Goal: Task Accomplishment & Management: Use online tool/utility

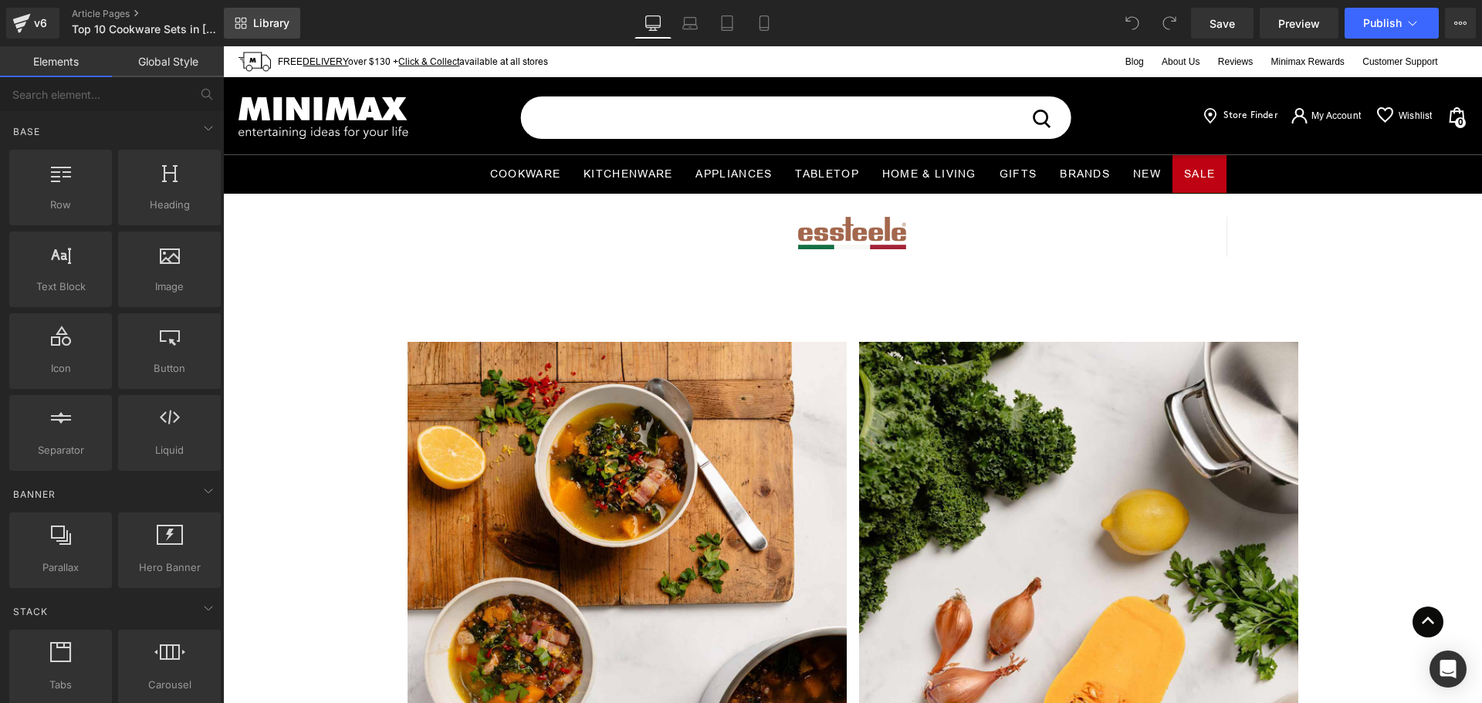
click at [262, 22] on span "Library" at bounding box center [271, 23] width 36 height 14
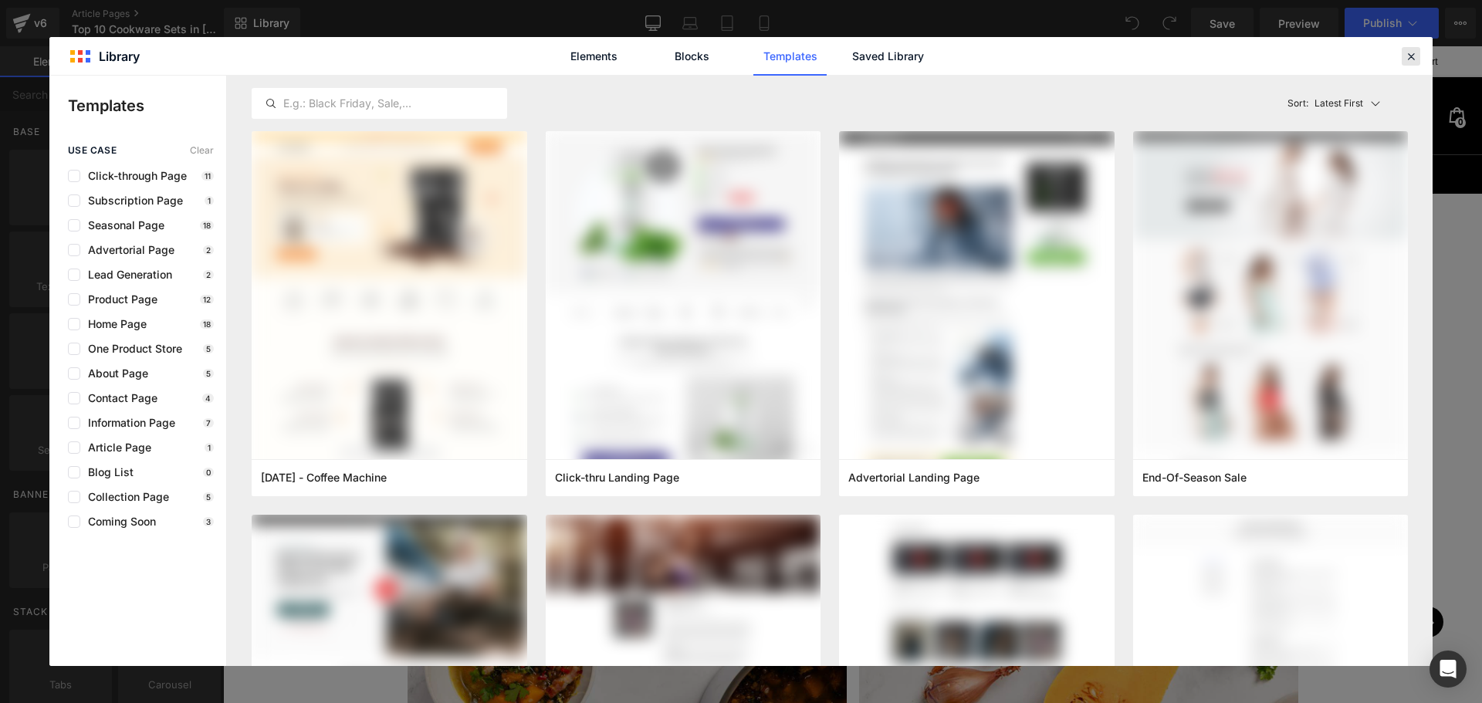
click at [1406, 58] on icon at bounding box center [1411, 56] width 14 height 14
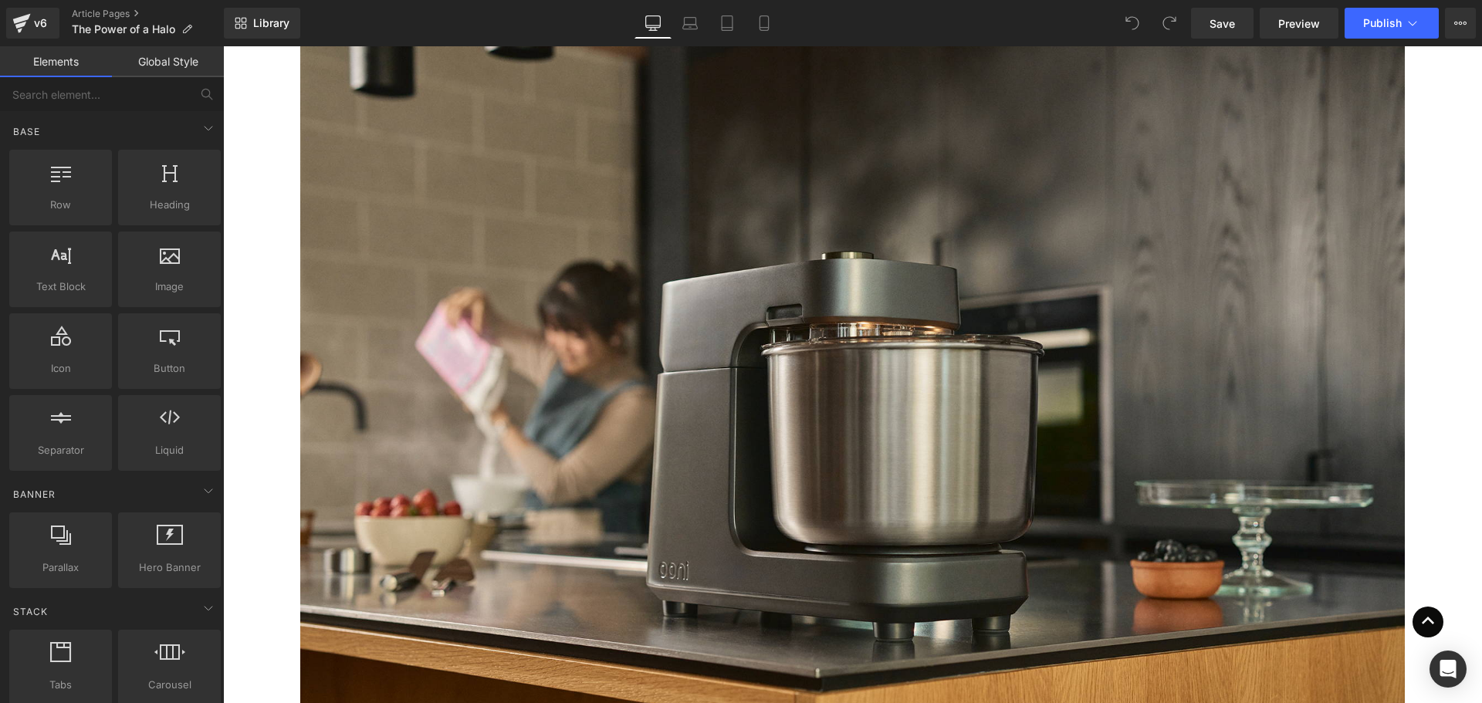
scroll to position [3415, 0]
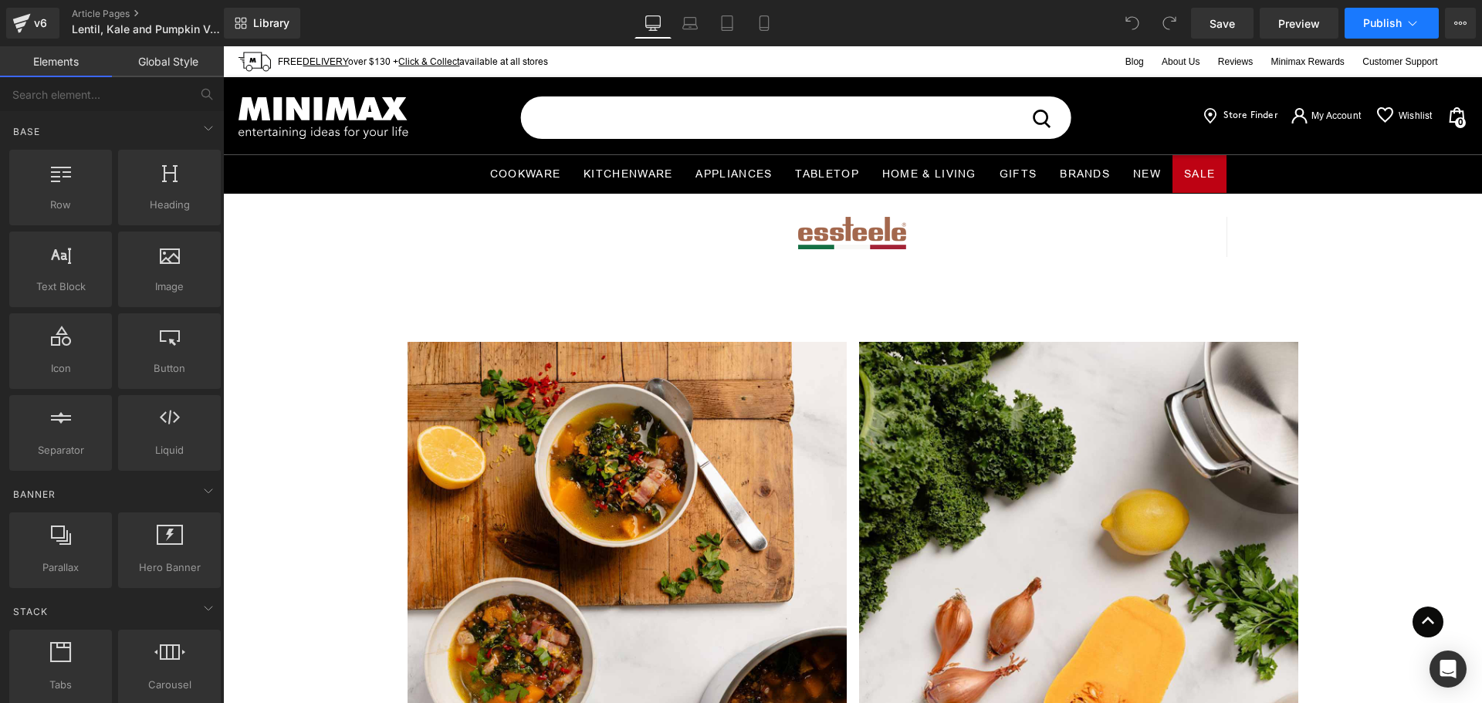
click at [1412, 16] on icon at bounding box center [1412, 22] width 15 height 15
click at [1418, 27] on icon at bounding box center [1412, 22] width 15 height 15
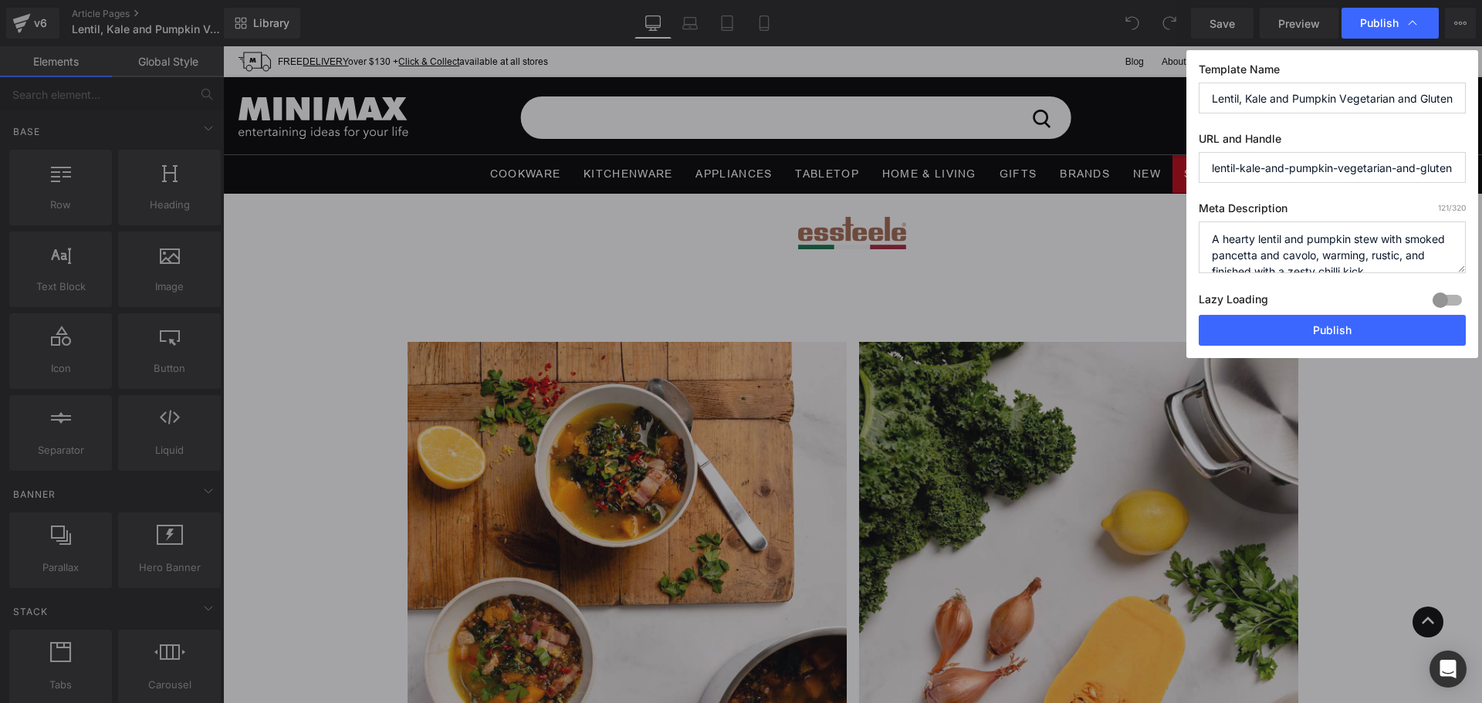
drag, startPoint x: 1440, startPoint y: 169, endPoint x: 1185, endPoint y: 167, distance: 254.7
click at [1185, 167] on div "Publish Template Name Lentil, Kale and Pumpkin Vegetarian and Gluten Free Zuppa…" at bounding box center [741, 351] width 1482 height 703
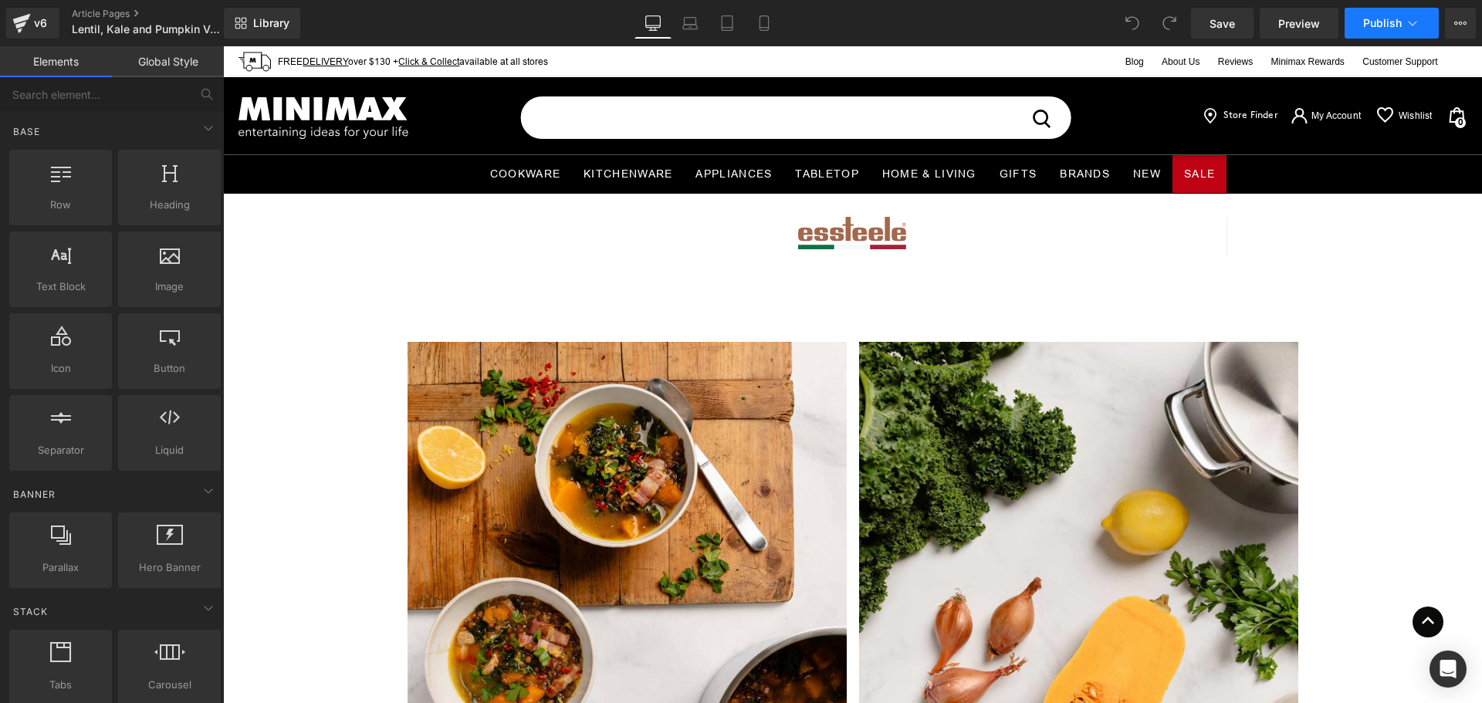
click at [1414, 21] on icon at bounding box center [1412, 22] width 15 height 15
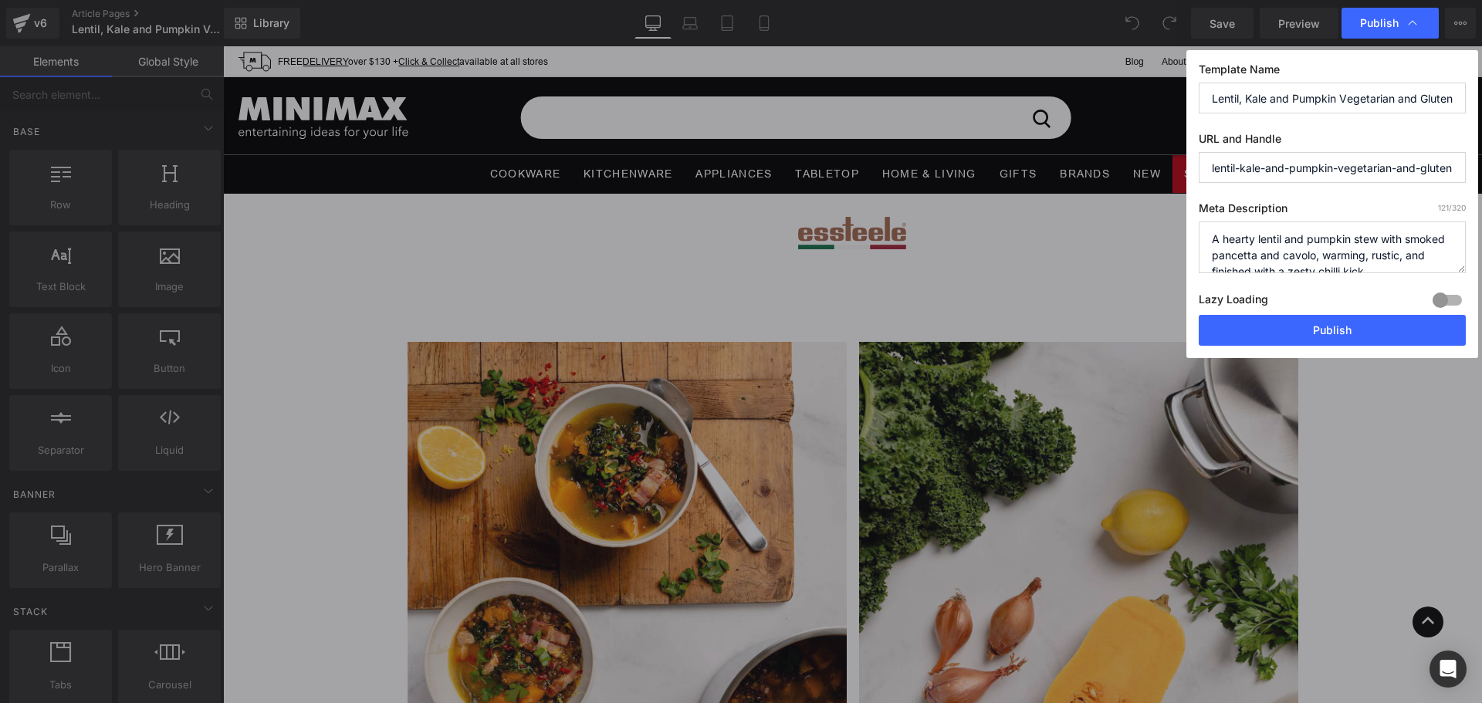
click at [1414, 21] on icon at bounding box center [1412, 22] width 15 height 15
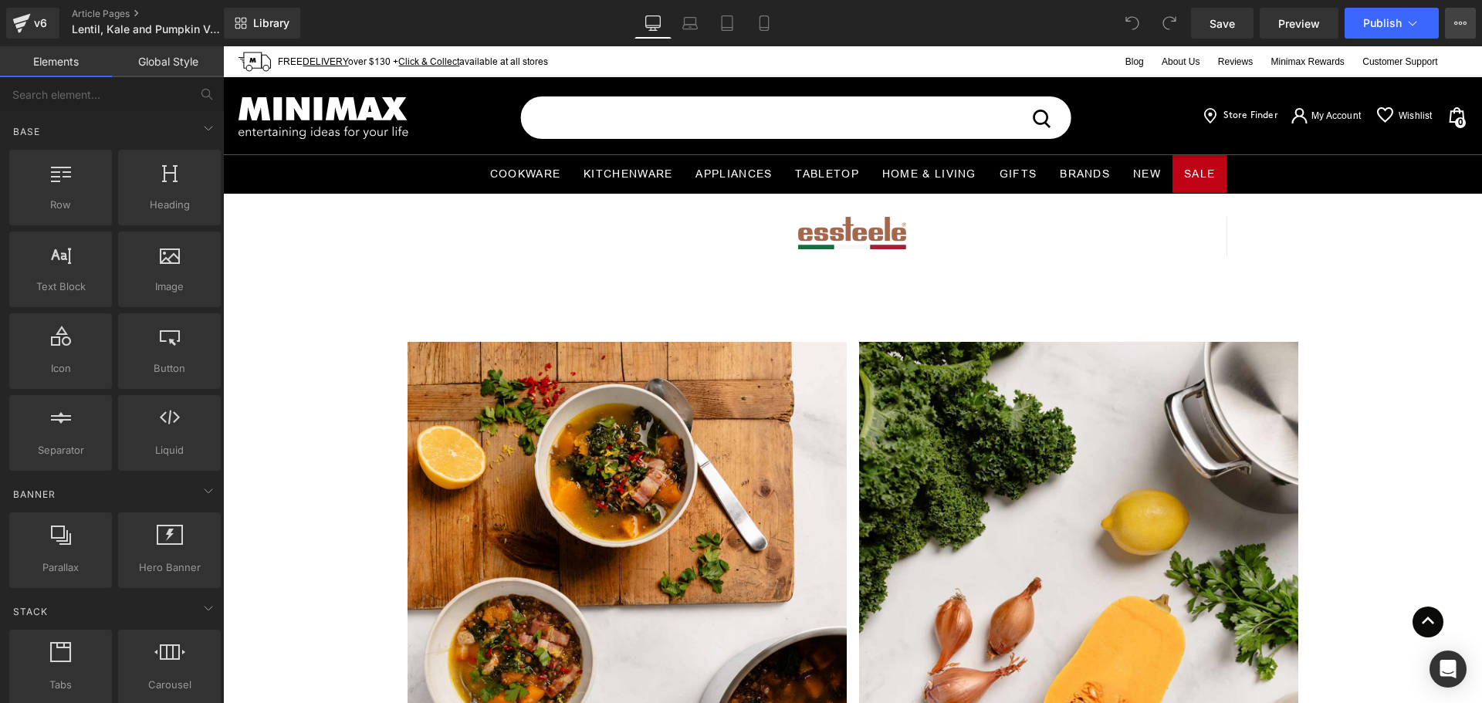
click at [1455, 25] on icon at bounding box center [1460, 23] width 12 height 12
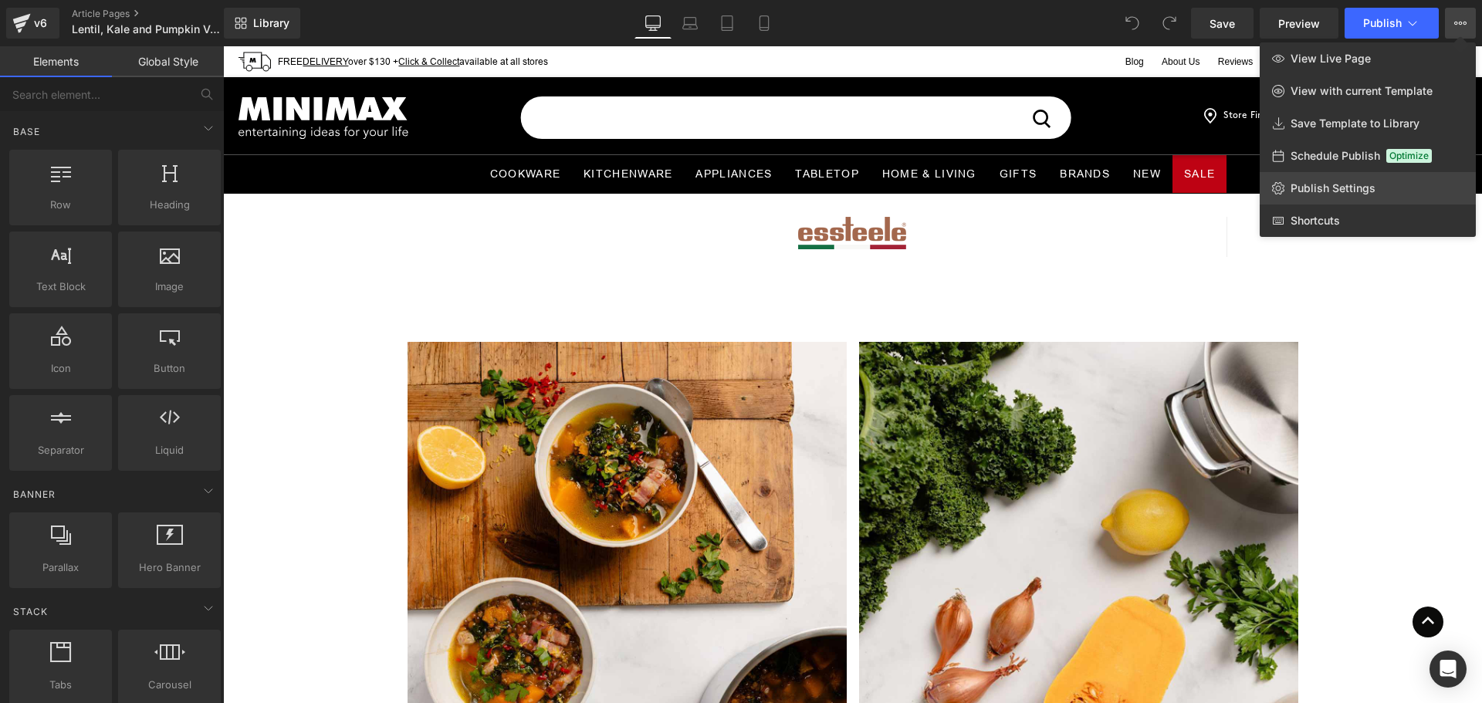
click at [1372, 182] on span "Publish Settings" at bounding box center [1333, 188] width 85 height 14
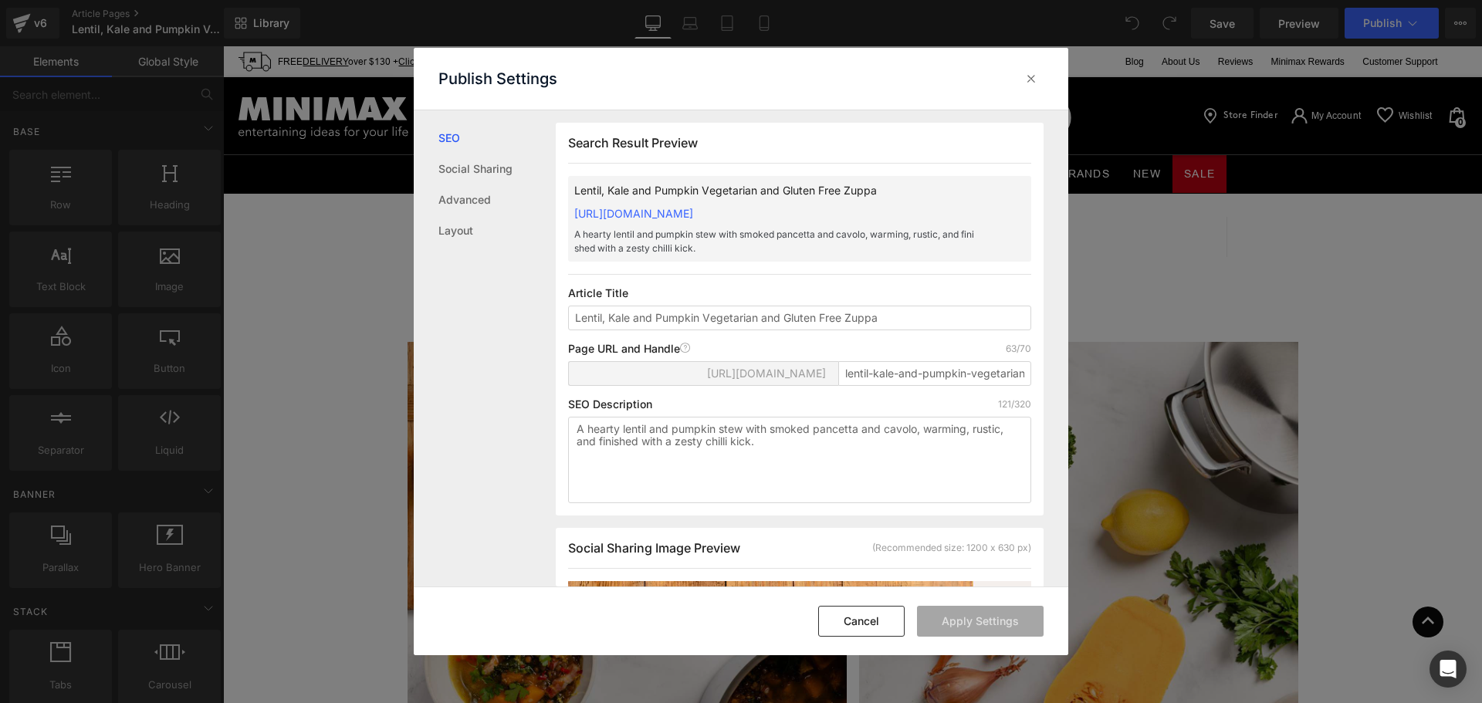
scroll to position [1, 0]
click at [866, 620] on button "Cancel" at bounding box center [861, 621] width 86 height 31
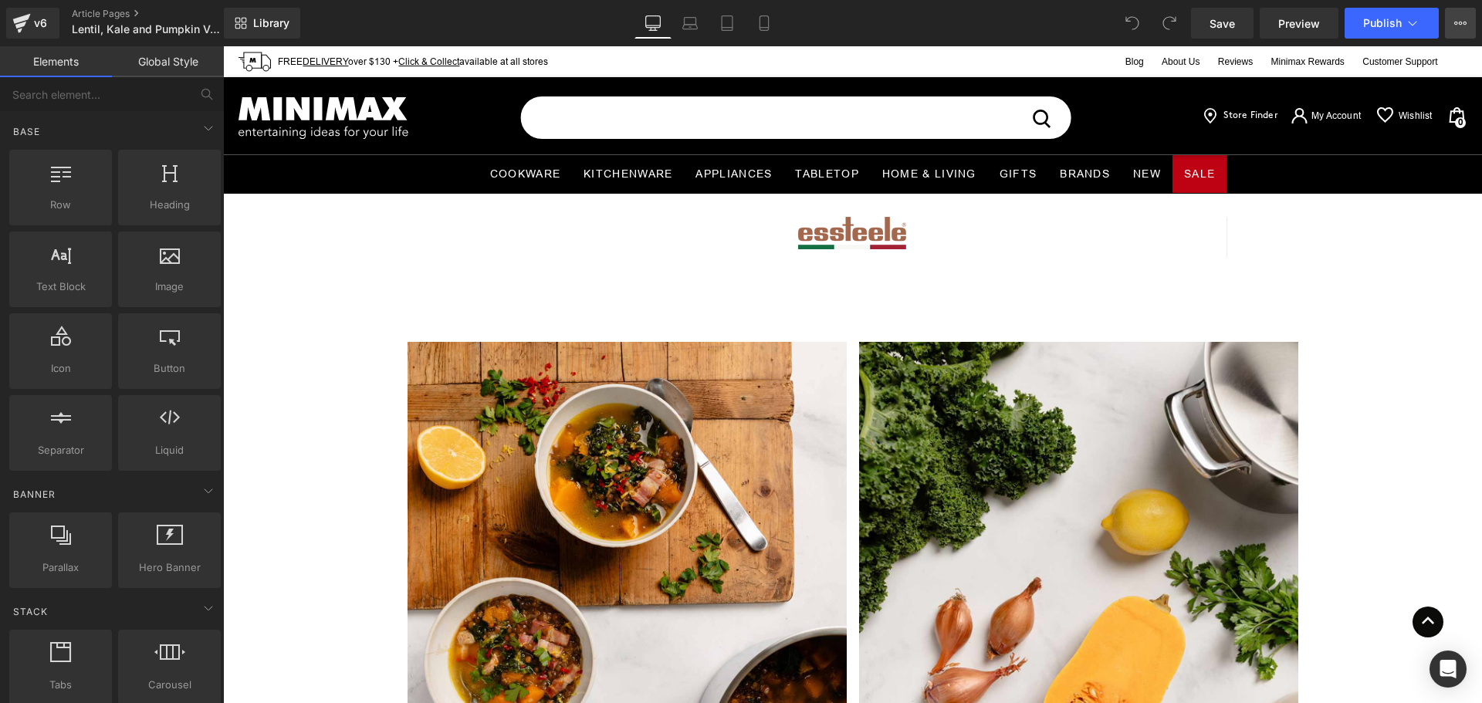
click at [1459, 22] on icon at bounding box center [1460, 23] width 12 height 12
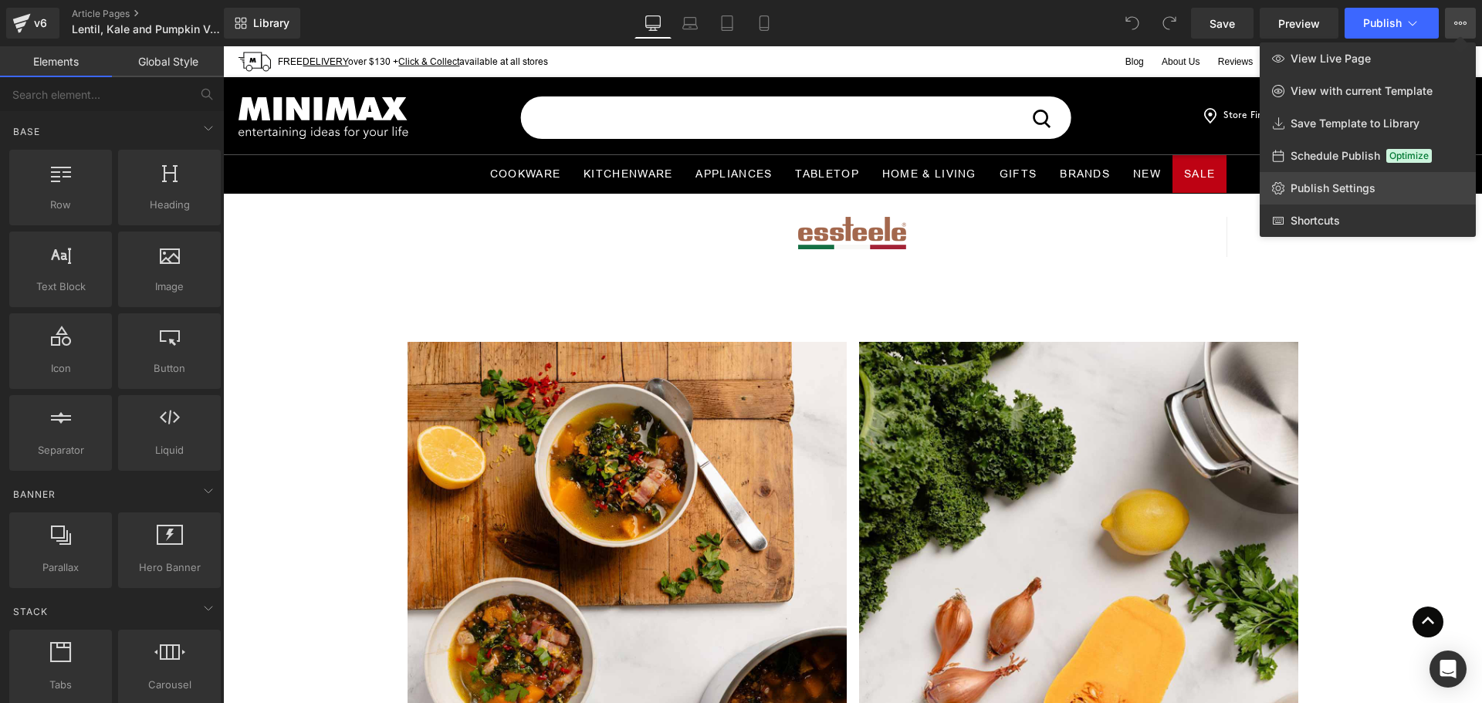
click at [1381, 179] on link "Publish Settings" at bounding box center [1368, 188] width 216 height 32
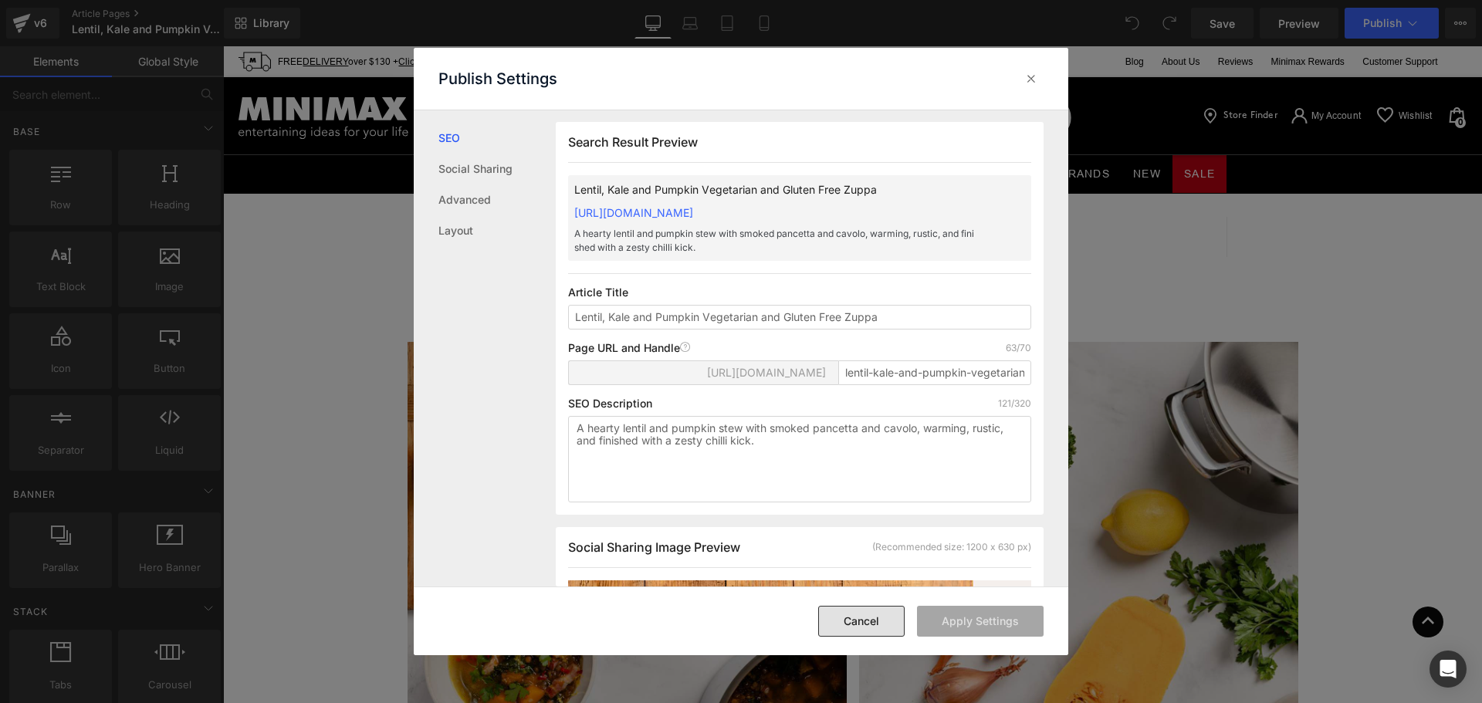
click at [876, 624] on button "Cancel" at bounding box center [861, 621] width 86 height 31
